Goal: Navigation & Orientation: Find specific page/section

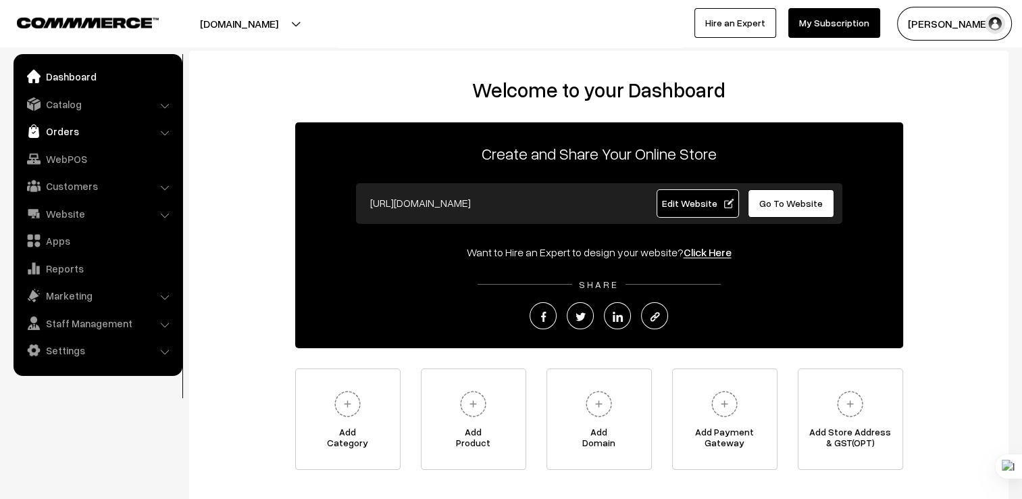
click at [84, 120] on link "Orders" at bounding box center [97, 131] width 161 height 24
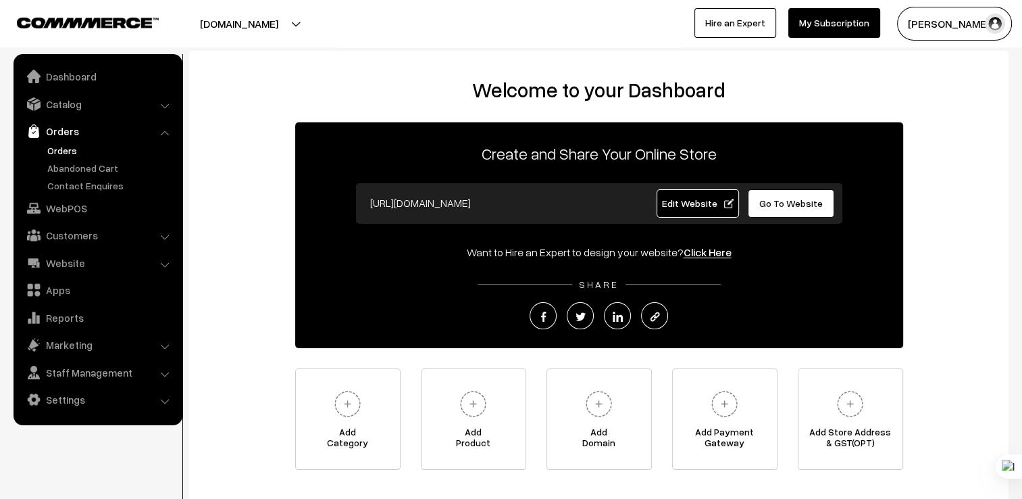
click at [80, 151] on link "Orders" at bounding box center [111, 150] width 134 height 14
